Goal: Find specific page/section

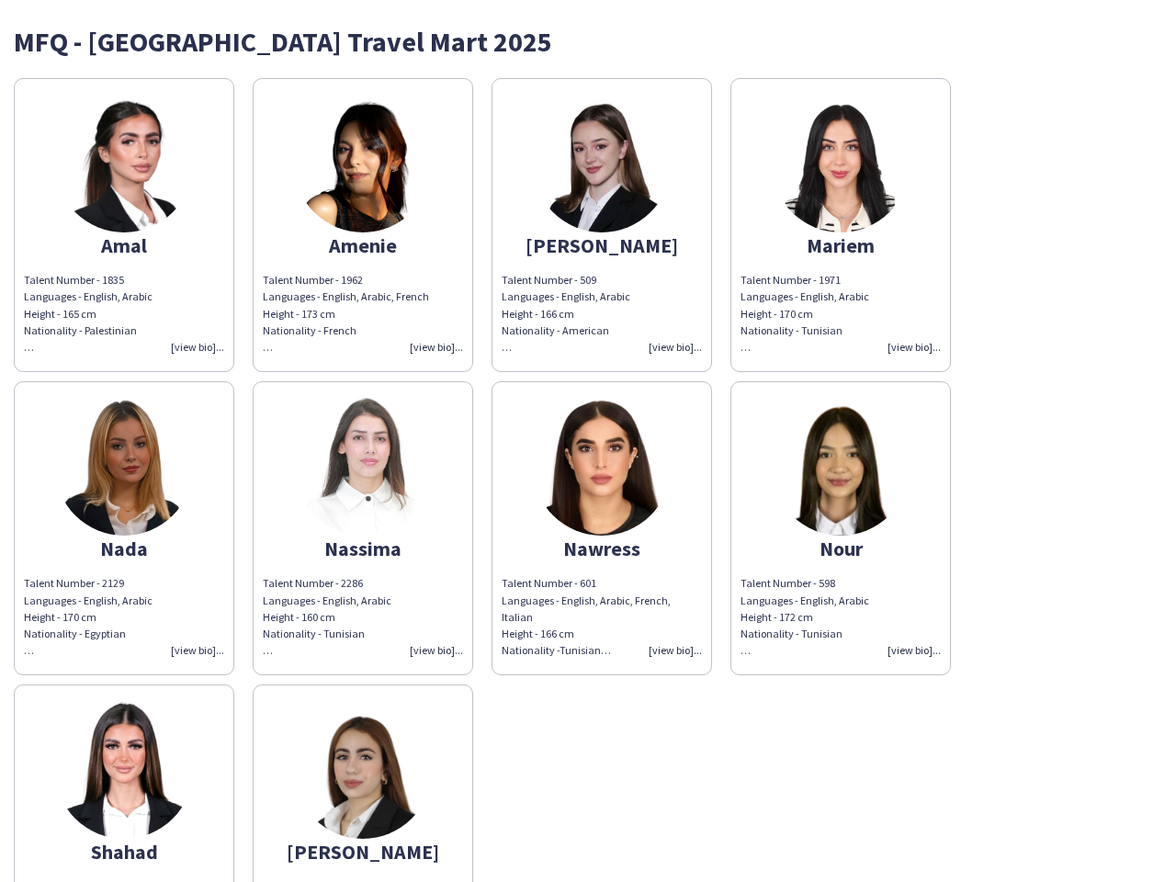
click at [588, 441] on img at bounding box center [602, 467] width 138 height 138
click at [124, 225] on img at bounding box center [124, 164] width 138 height 138
click at [363, 225] on img at bounding box center [363, 164] width 138 height 138
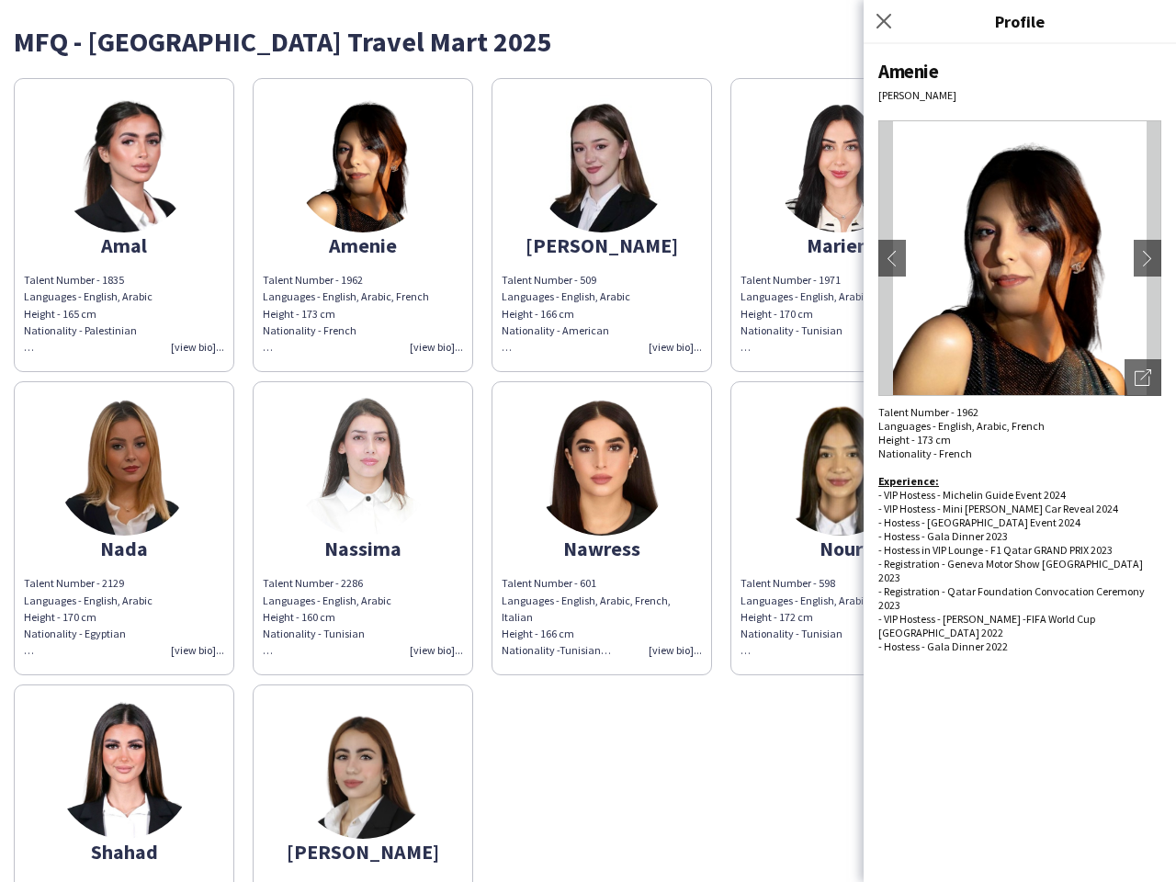
click at [602, 225] on img at bounding box center [602, 164] width 138 height 138
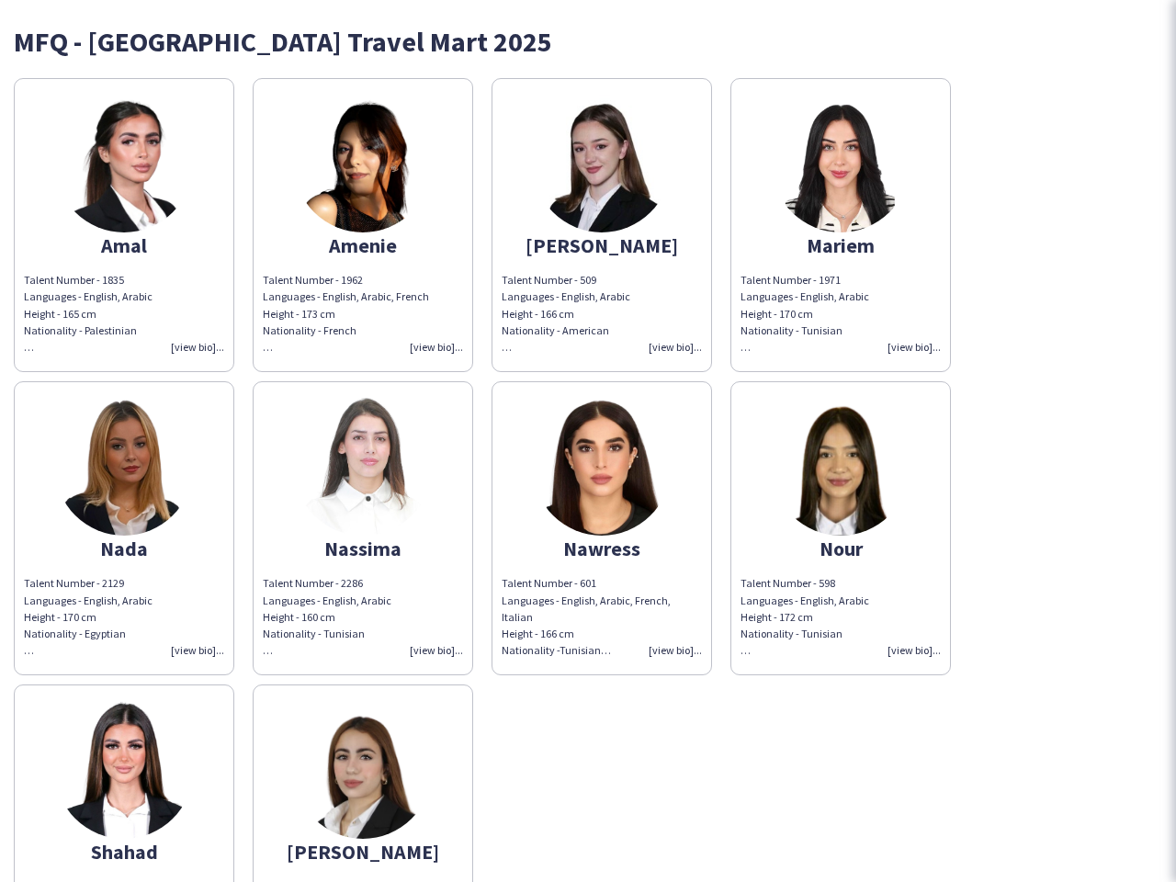
click at [840, 225] on img at bounding box center [841, 164] width 138 height 138
click at [124, 528] on img at bounding box center [124, 467] width 138 height 138
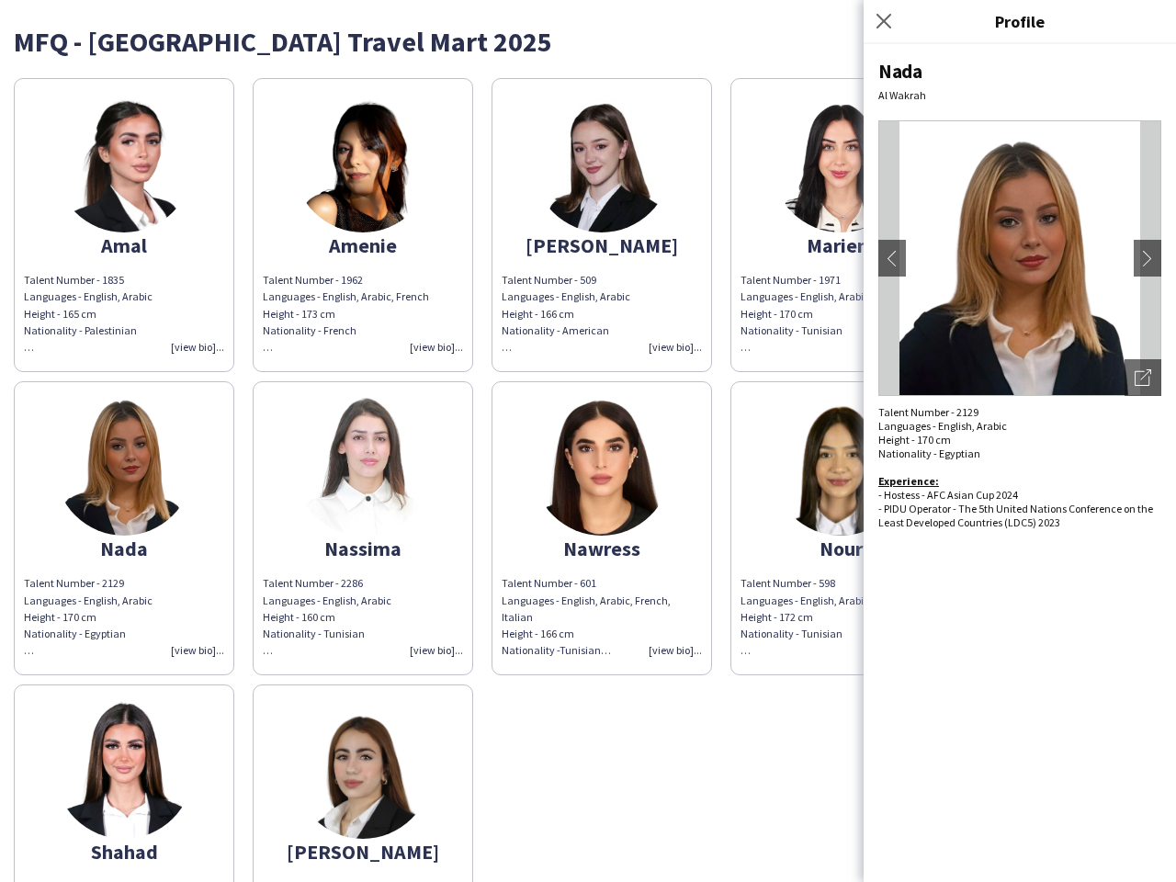
click at [363, 528] on img at bounding box center [363, 467] width 138 height 138
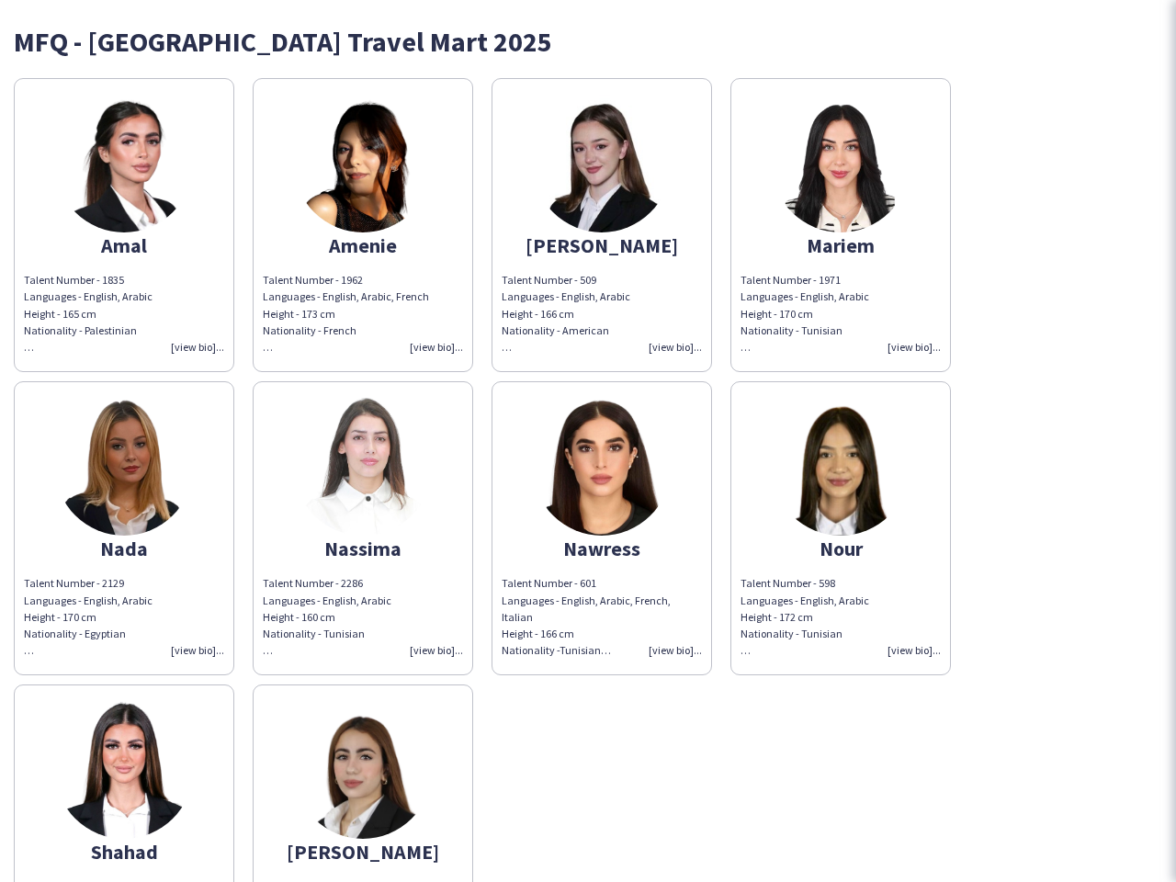
click at [602, 528] on img at bounding box center [602, 467] width 138 height 138
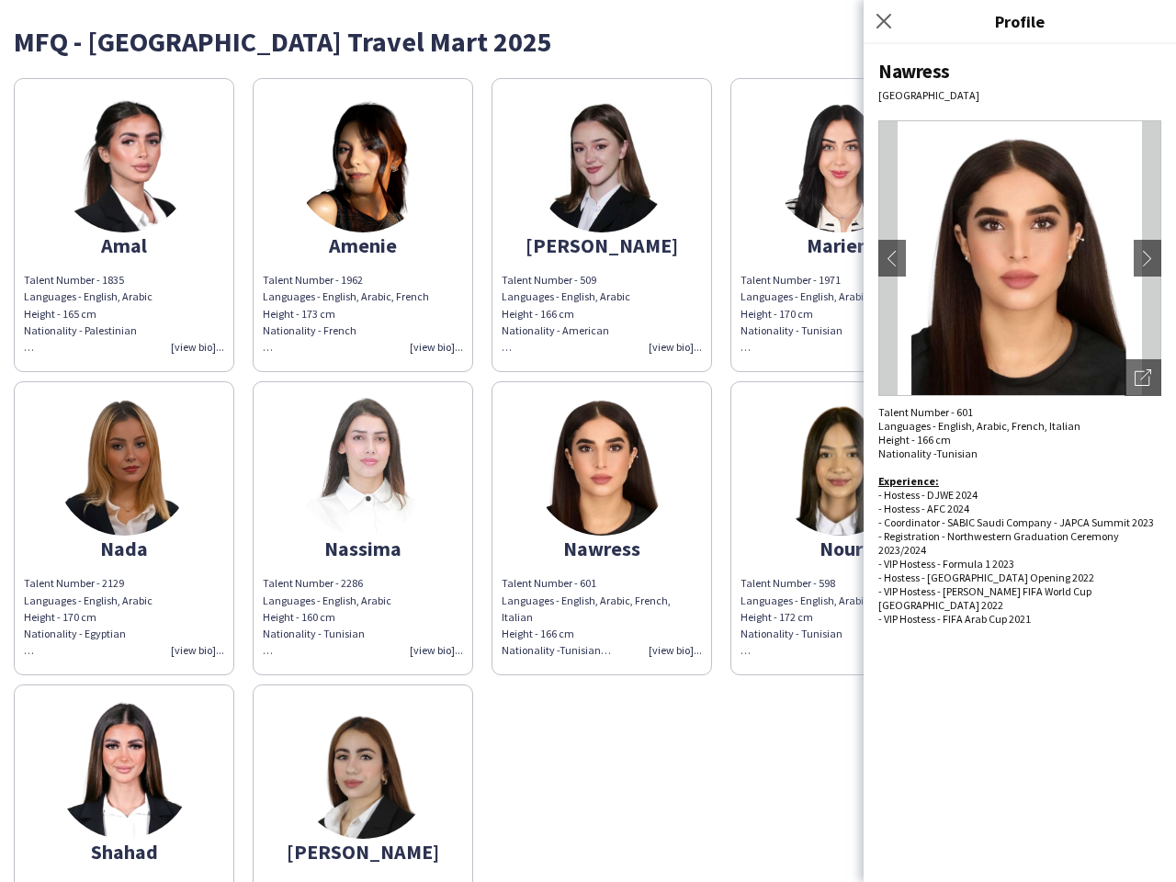
click at [840, 528] on img at bounding box center [841, 467] width 138 height 138
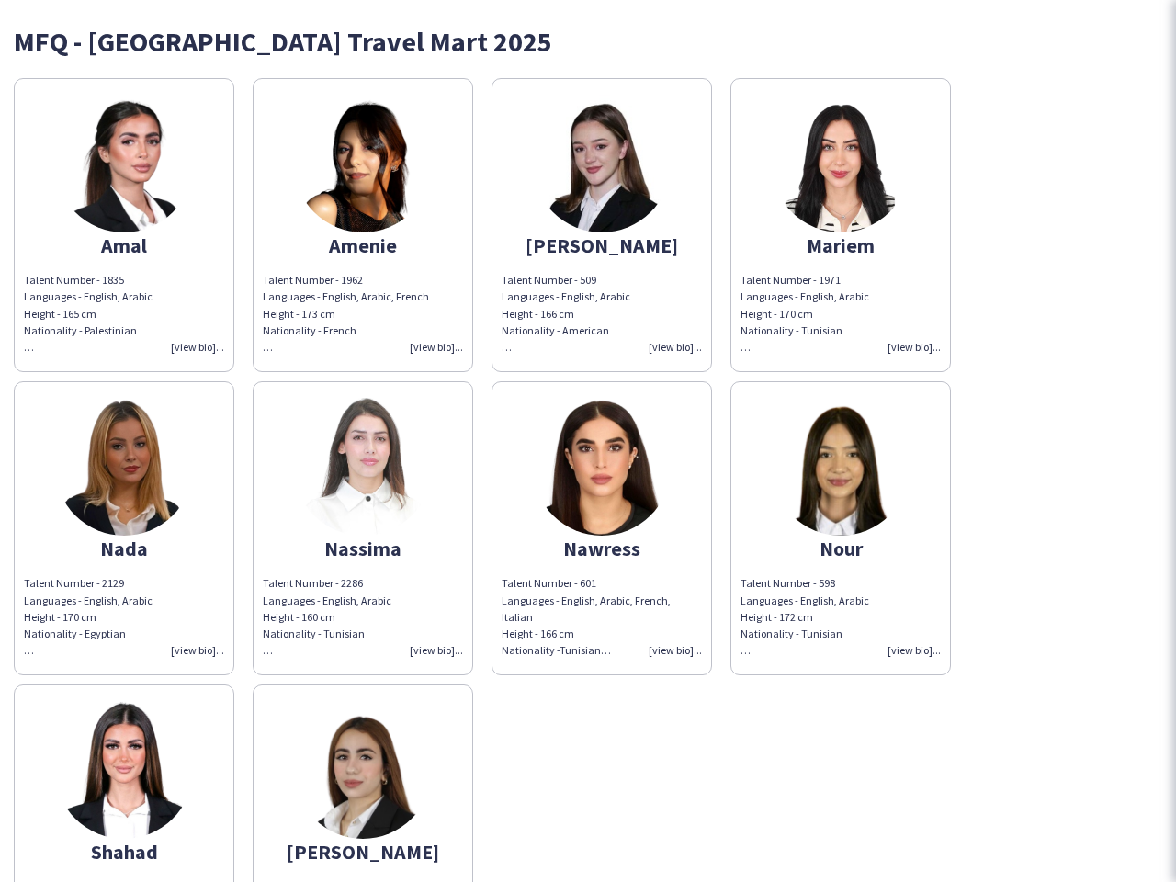
click at [124, 783] on img at bounding box center [124, 770] width 138 height 138
